Goal: Information Seeking & Learning: Learn about a topic

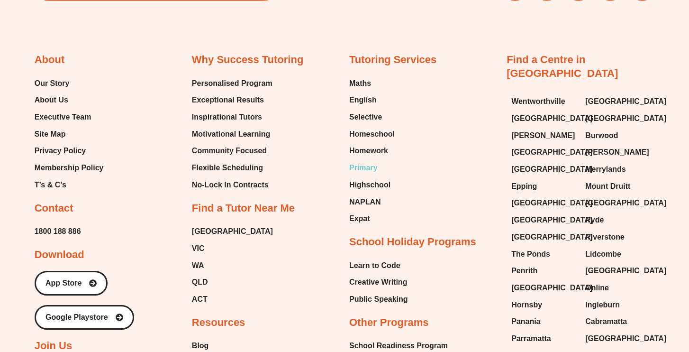
scroll to position [2373, 0]
click at [368, 130] on span "Homeschool" at bounding box center [372, 134] width 46 height 14
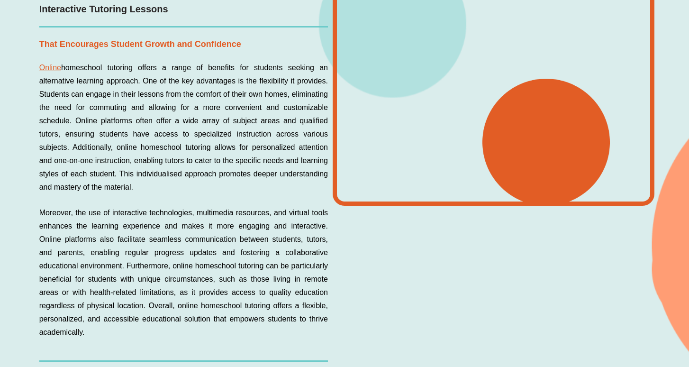
scroll to position [1131, 0]
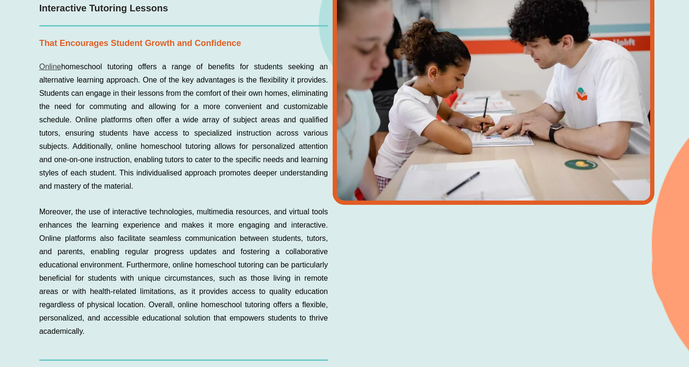
click at [52, 65] on link "Online" at bounding box center [50, 67] width 22 height 8
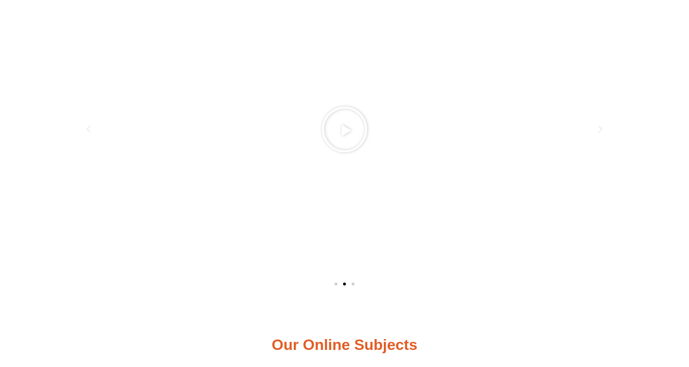
scroll to position [634, 0]
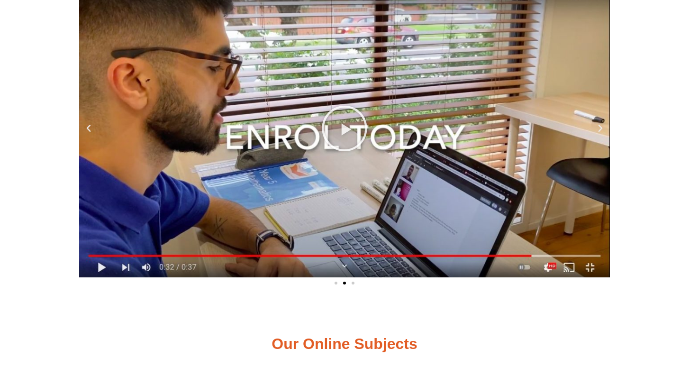
click at [342, 151] on icon "Screen Shot 2021-11-03 at 8.25.15 pm" at bounding box center [344, 128] width 47 height 47
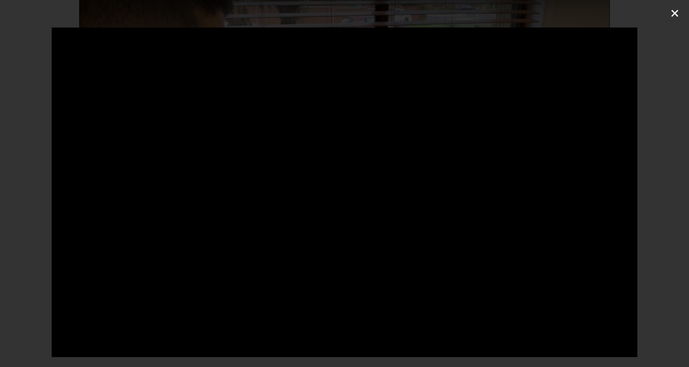
click at [675, 11] on icon "Close (Esc)" at bounding box center [674, 13] width 9 height 9
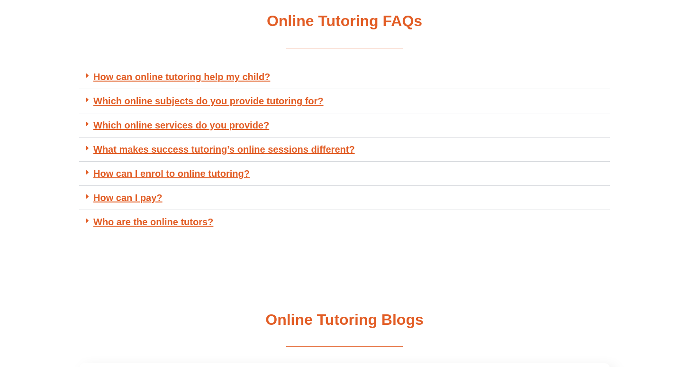
scroll to position [2293, 0]
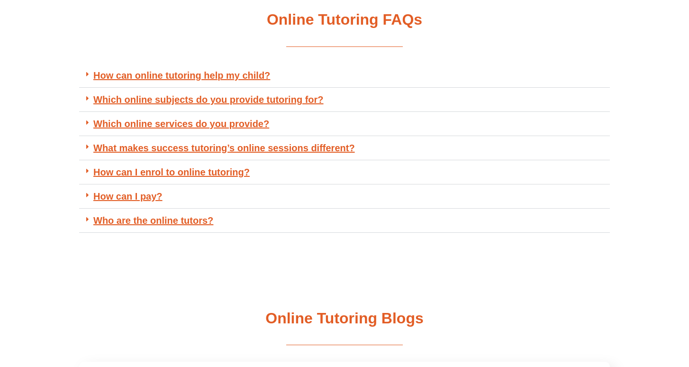
click at [240, 129] on link "Which online services do you provide?" at bounding box center [181, 123] width 176 height 10
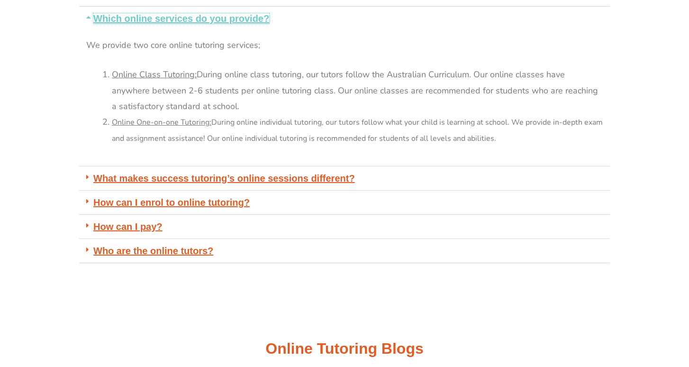
scroll to position [2400, 0]
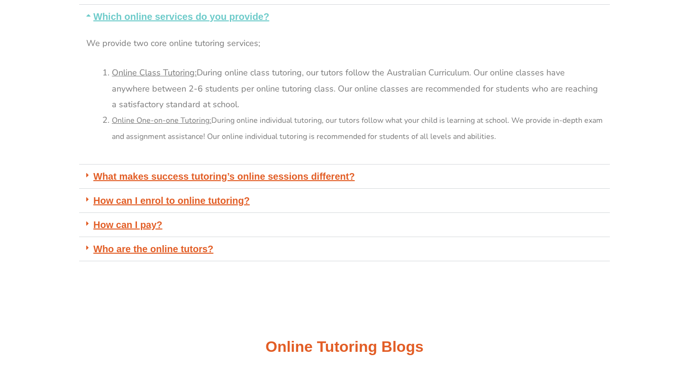
click at [145, 230] on link "How can I pay?" at bounding box center [127, 224] width 69 height 10
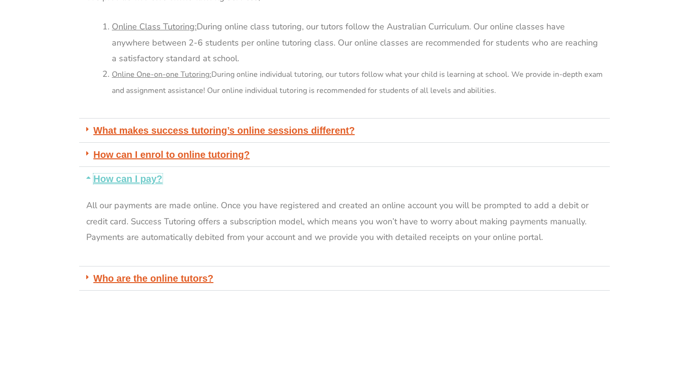
scroll to position [2450, 0]
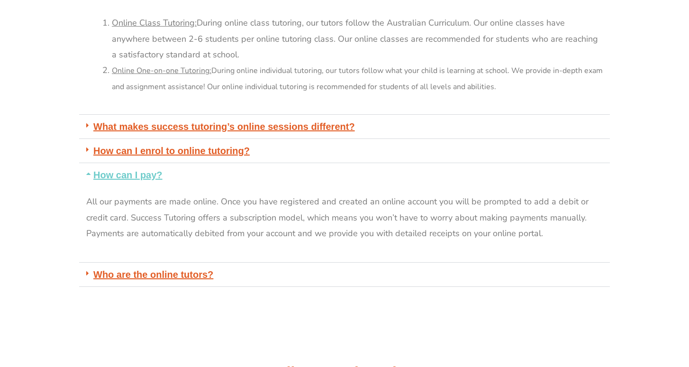
click at [175, 132] on link "What makes success tutoring’s online sessions different?" at bounding box center [224, 126] width 262 height 10
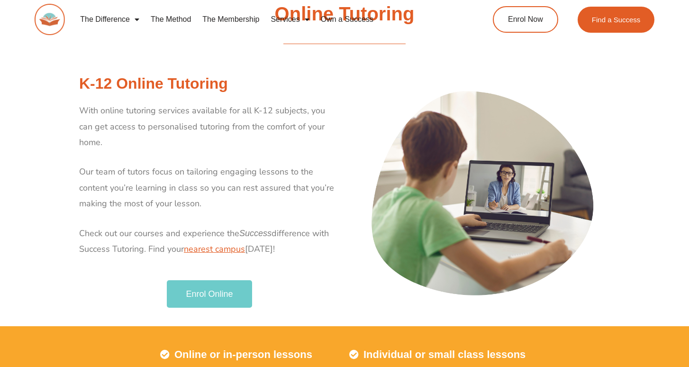
scroll to position [0, 0]
